Goal: Task Accomplishment & Management: Manage account settings

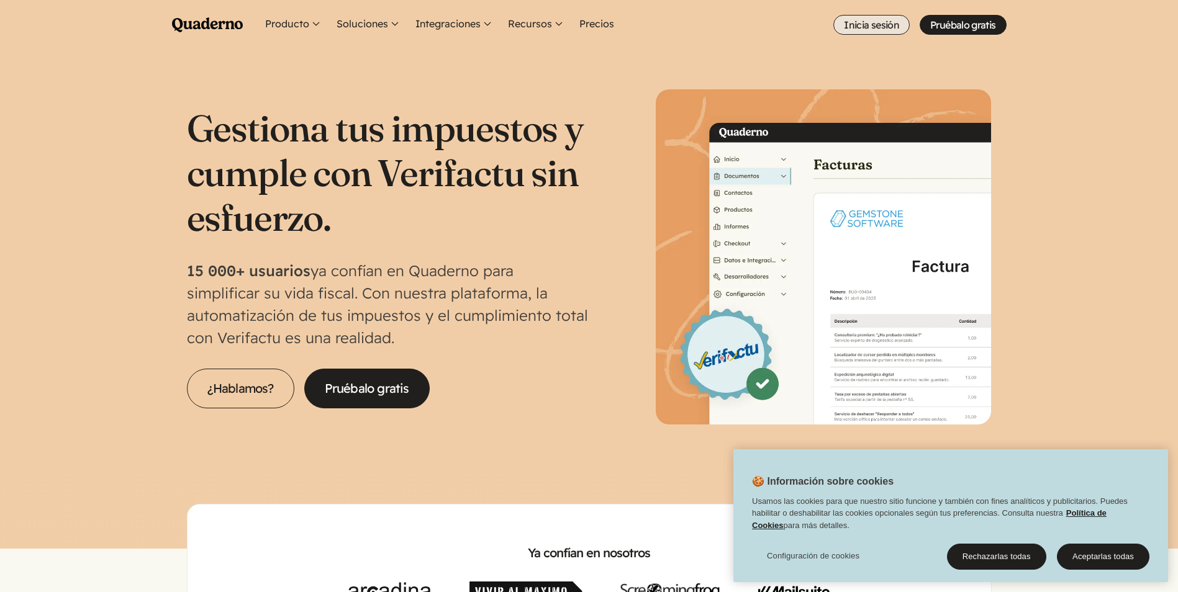
click at [891, 25] on link "Inicia sesión" at bounding box center [871, 25] width 76 height 20
click at [887, 31] on link "Inicia sesión" at bounding box center [871, 25] width 76 height 20
click at [885, 26] on link "Inicia sesión" at bounding box center [871, 25] width 76 height 20
click at [1108, 559] on button "Aceptarlas todas" at bounding box center [1103, 557] width 92 height 26
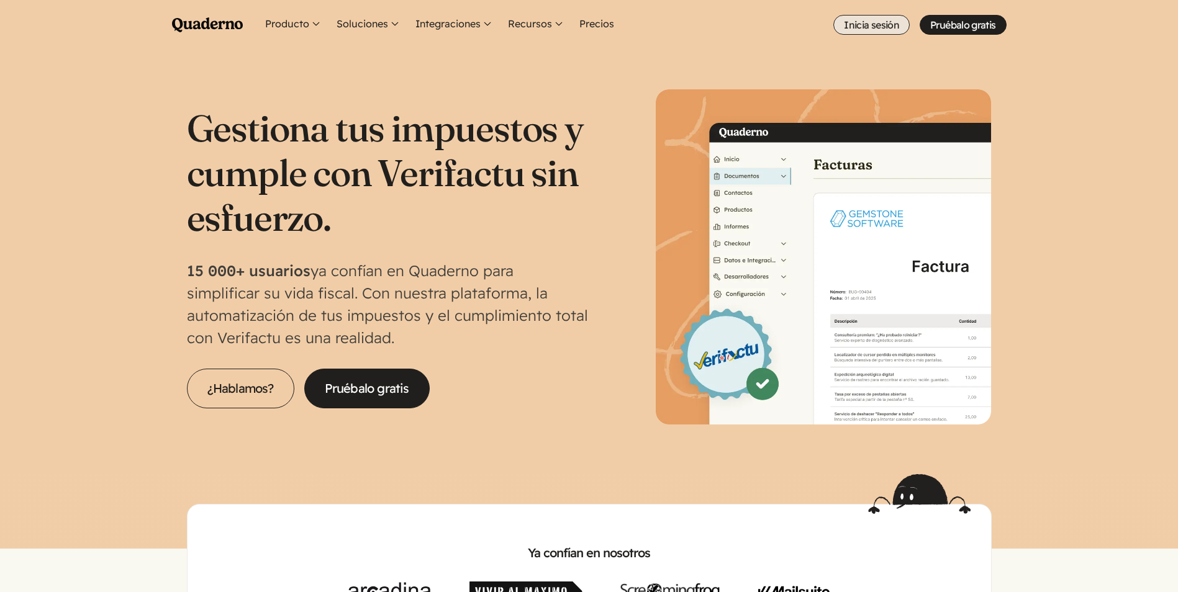
click at [882, 28] on link "Inicia sesión" at bounding box center [871, 25] width 76 height 20
click at [849, 25] on link "Inicia sesión" at bounding box center [871, 25] width 76 height 20
click at [877, 30] on link "Inicia sesión" at bounding box center [871, 25] width 76 height 20
